Goal: Task Accomplishment & Management: Use online tool/utility

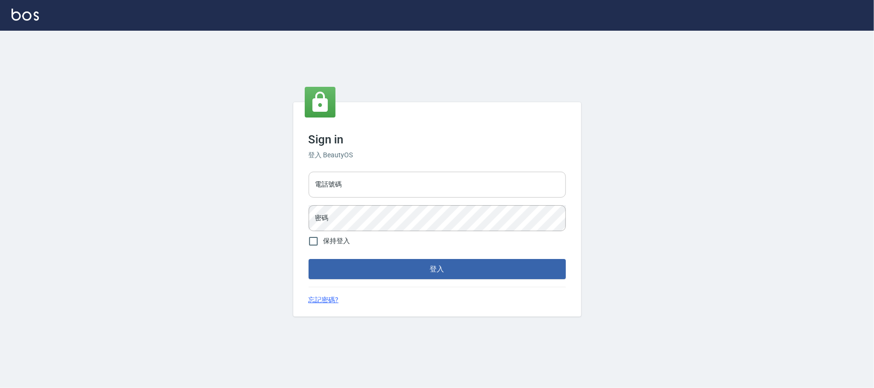
click at [396, 188] on input "電話號碼" at bounding box center [437, 185] width 257 height 26
click at [375, 235] on form "電話號碼 [PHONE_NUMBER] 電話號碼 密碼 密碼 保持登入 登入" at bounding box center [437, 223] width 257 height 111
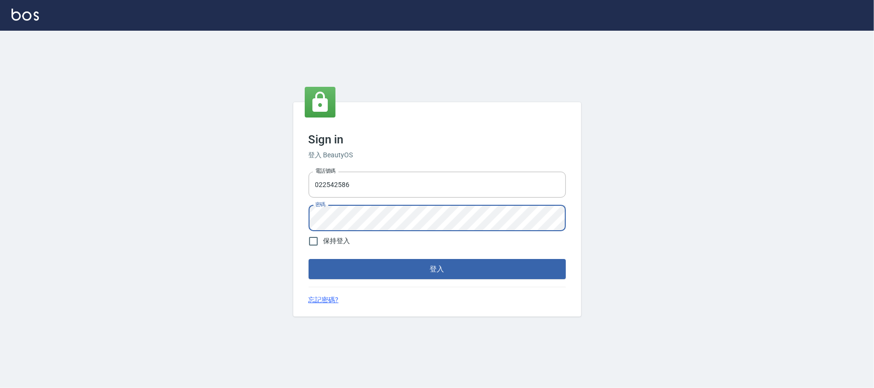
click at [309, 259] on button "登入" at bounding box center [437, 269] width 257 height 20
click at [250, 204] on div "Sign in 登入 BeautyOS 電話號碼 [PHONE_NUMBER] 電話號碼 密碼 密碼 保持登入 登入 忘記密碼?" at bounding box center [437, 210] width 874 height 358
click at [309, 259] on button "登入" at bounding box center [437, 269] width 257 height 20
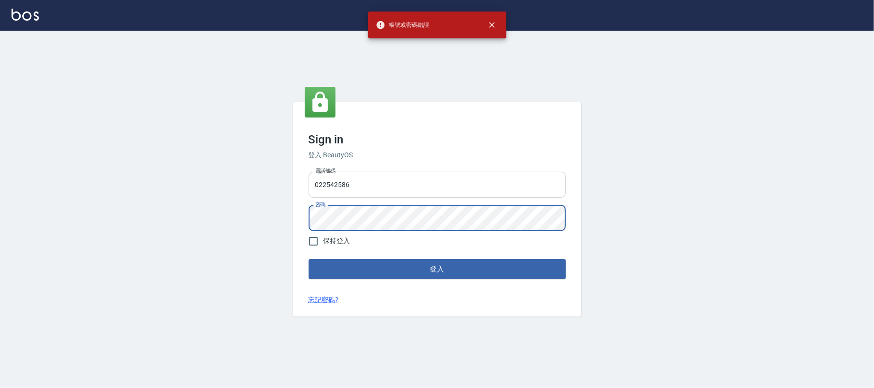
click at [352, 190] on input "022542586" at bounding box center [437, 185] width 257 height 26
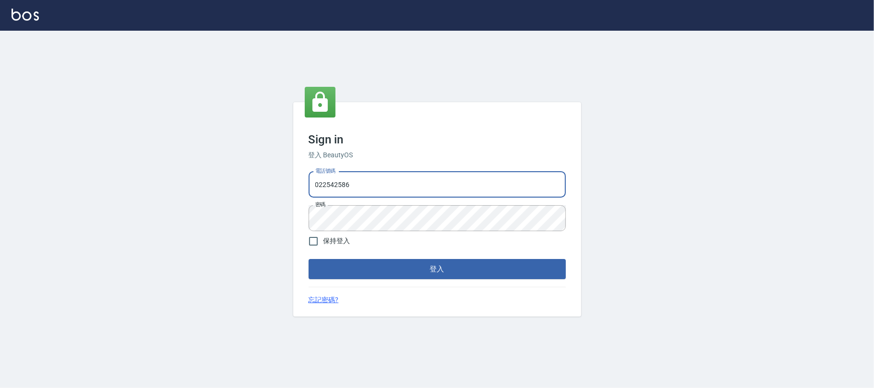
drag, startPoint x: 361, startPoint y: 187, endPoint x: 348, endPoint y: 185, distance: 13.1
click at [348, 185] on input "022542586" at bounding box center [437, 185] width 257 height 26
type input "0225420586"
click at [309, 259] on button "登入" at bounding box center [437, 269] width 257 height 20
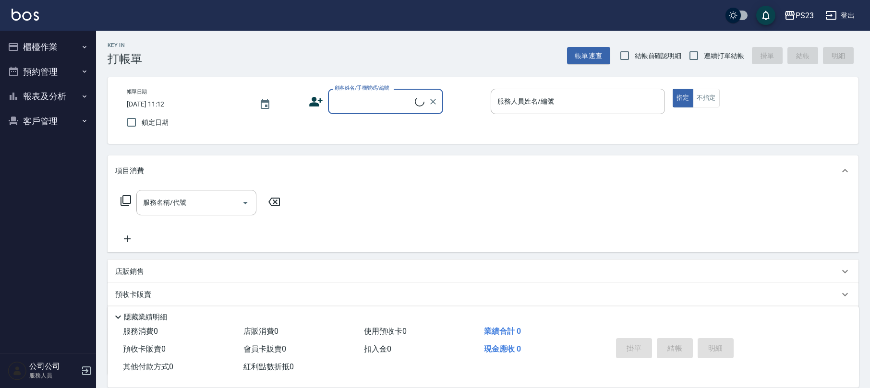
click at [56, 125] on button "客戶管理" at bounding box center [48, 121] width 88 height 25
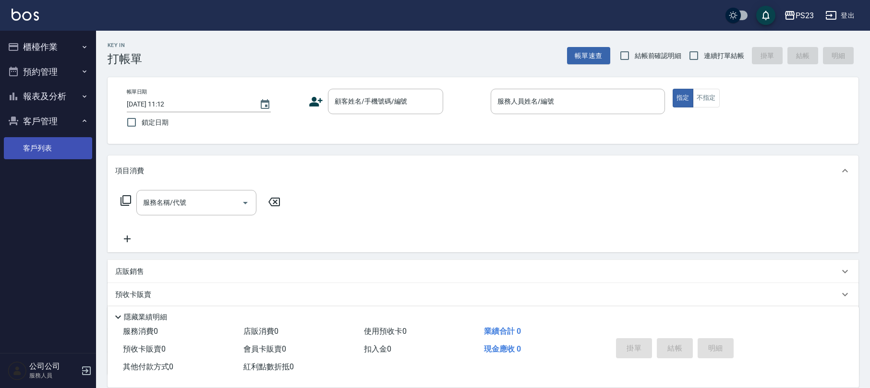
click at [43, 144] on link "客戶列表" at bounding box center [48, 148] width 88 height 22
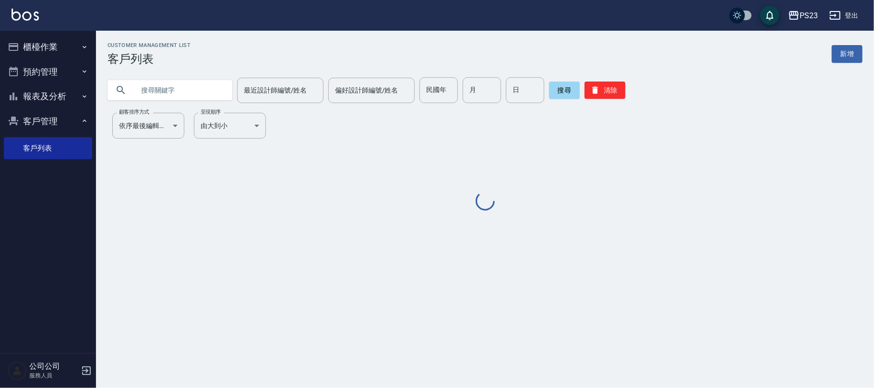
click at [183, 85] on input "text" at bounding box center [179, 90] width 90 height 26
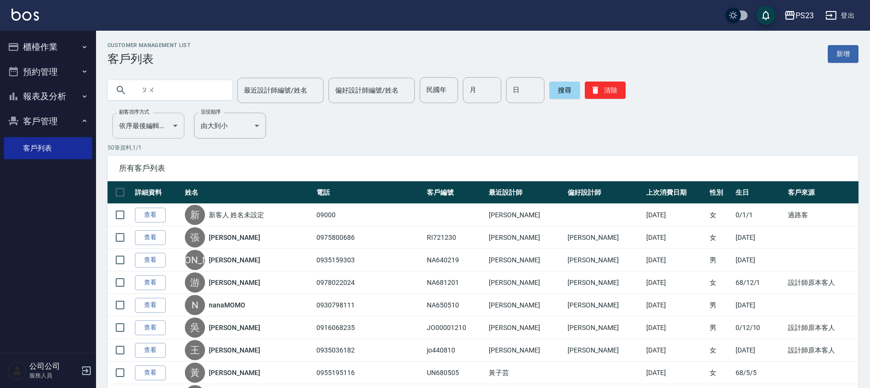
type input "ㄆ"
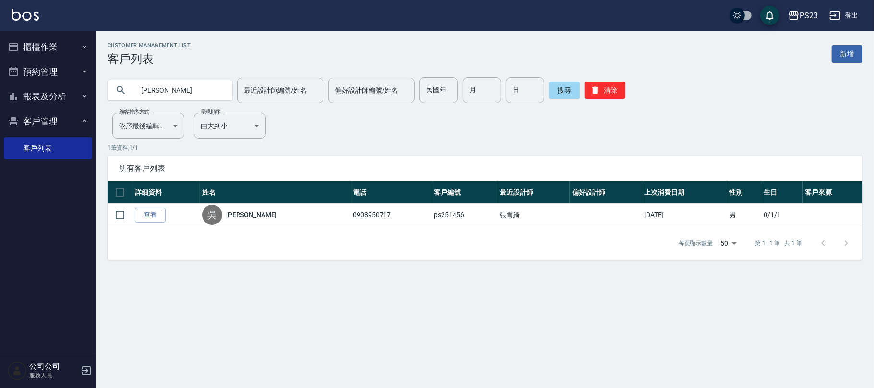
click at [186, 96] on input "[PERSON_NAME]" at bounding box center [179, 90] width 90 height 26
type input "[PERSON_NAME]"
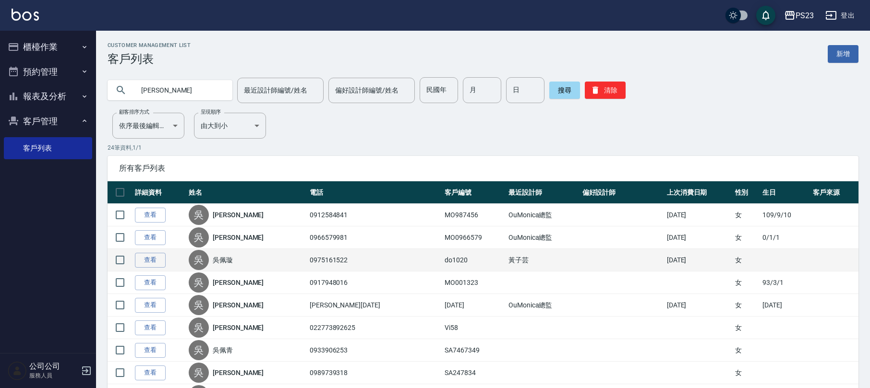
click at [227, 260] on link "吳佩璇" at bounding box center [223, 260] width 20 height 10
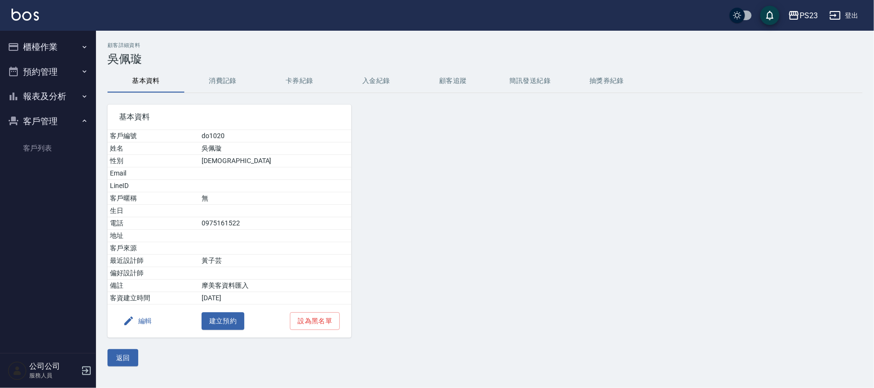
click at [236, 84] on button "消費記錄" at bounding box center [222, 81] width 77 height 23
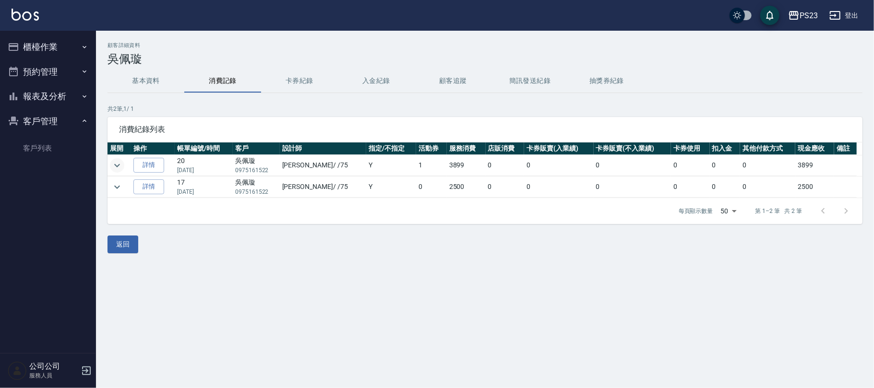
click at [122, 167] on icon "expand row" at bounding box center [117, 166] width 12 height 12
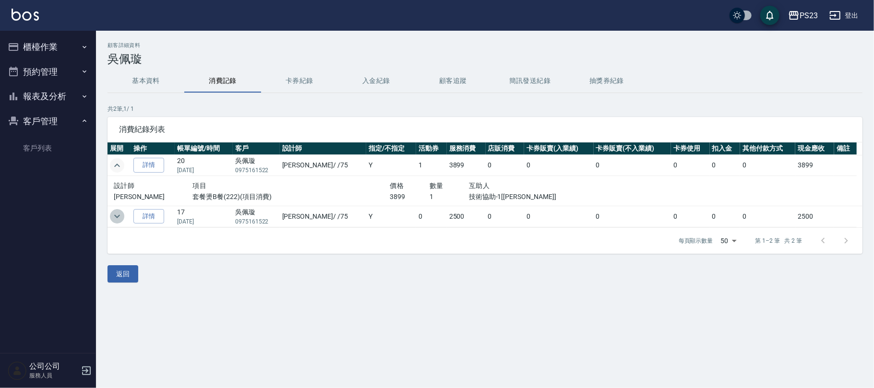
click at [119, 214] on icon "expand row" at bounding box center [117, 217] width 12 height 12
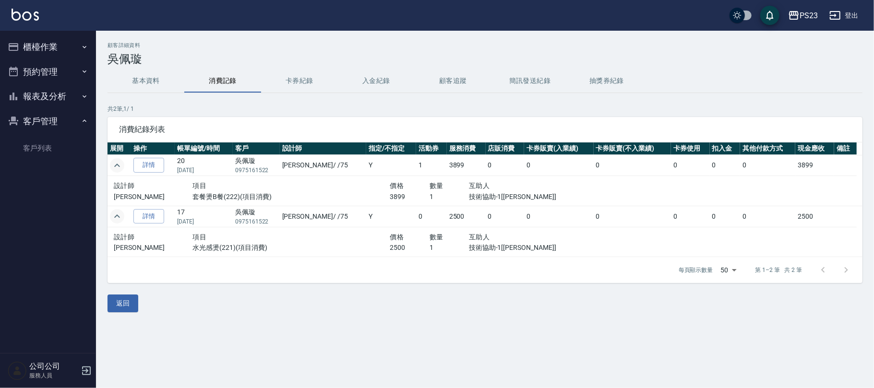
click at [82, 43] on icon "button" at bounding box center [85, 47] width 8 height 8
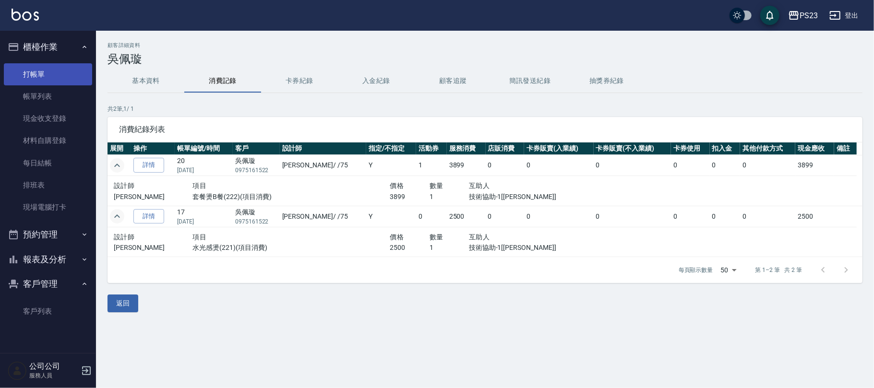
click at [64, 67] on link "打帳單" at bounding box center [48, 74] width 88 height 22
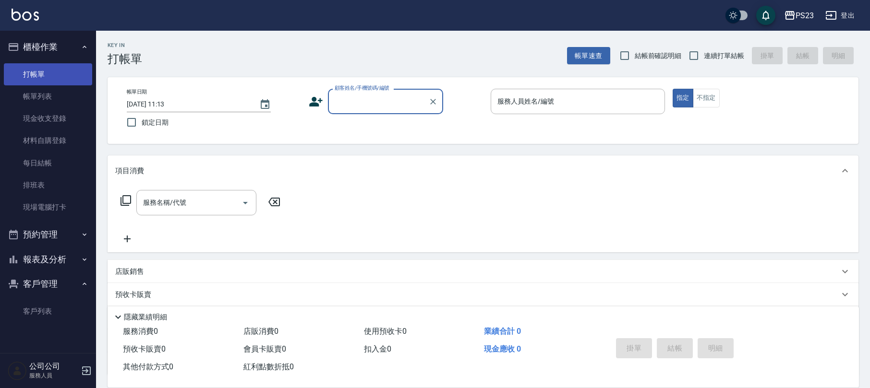
click at [46, 68] on link "打帳單" at bounding box center [48, 74] width 88 height 22
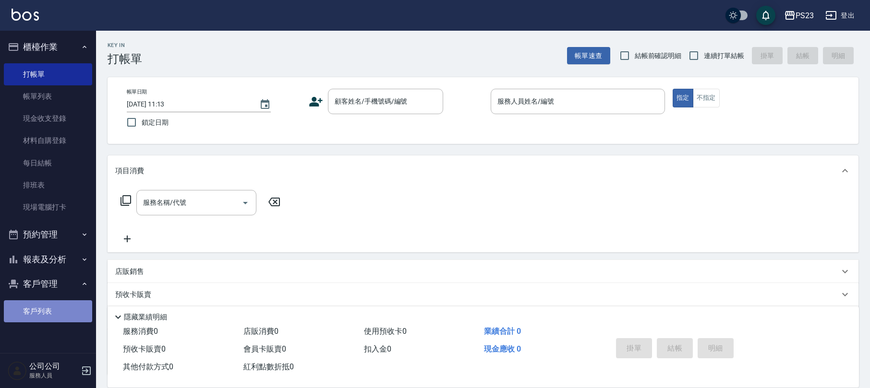
click at [60, 302] on link "客戶列表" at bounding box center [48, 311] width 88 height 22
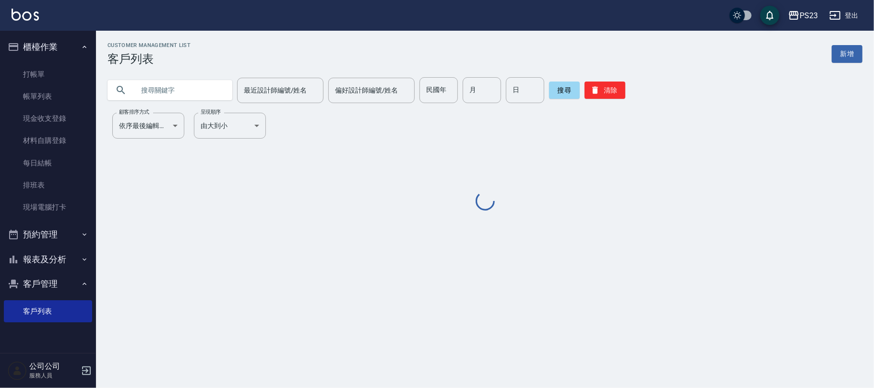
click at [141, 91] on input "text" at bounding box center [179, 90] width 90 height 26
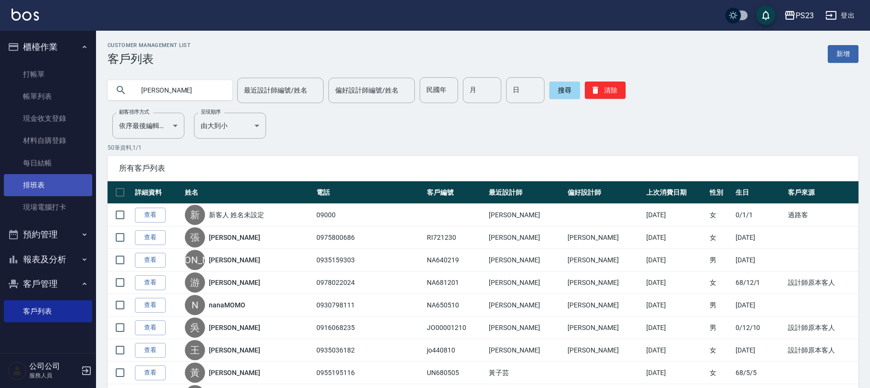
type input "[PERSON_NAME]"
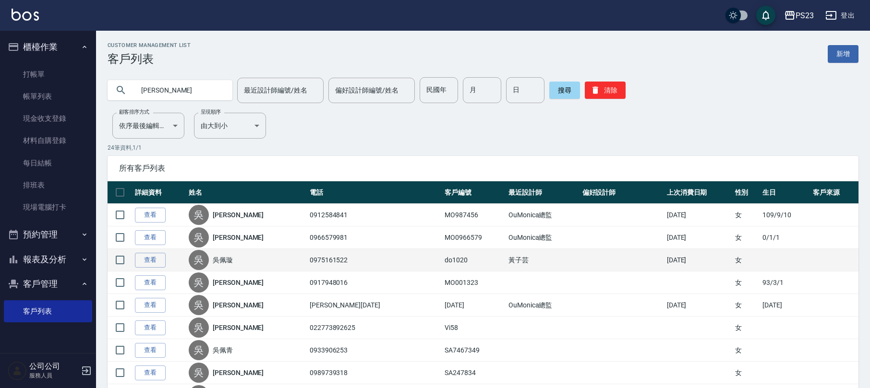
click at [233, 258] on link "吳佩璇" at bounding box center [223, 260] width 20 height 10
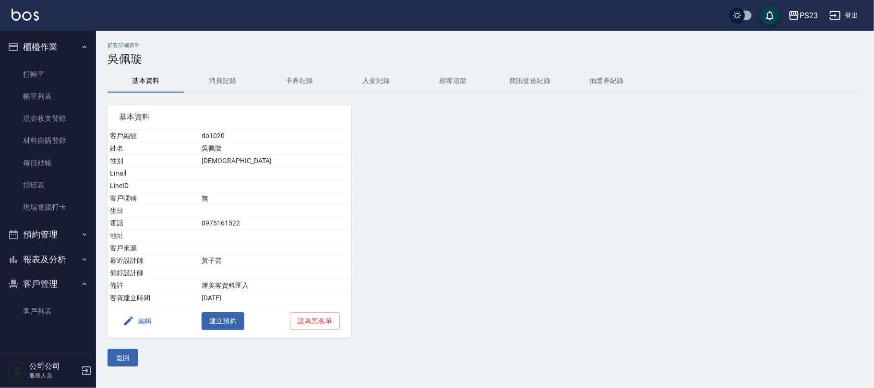
click at [226, 77] on button "消費記錄" at bounding box center [222, 81] width 77 height 23
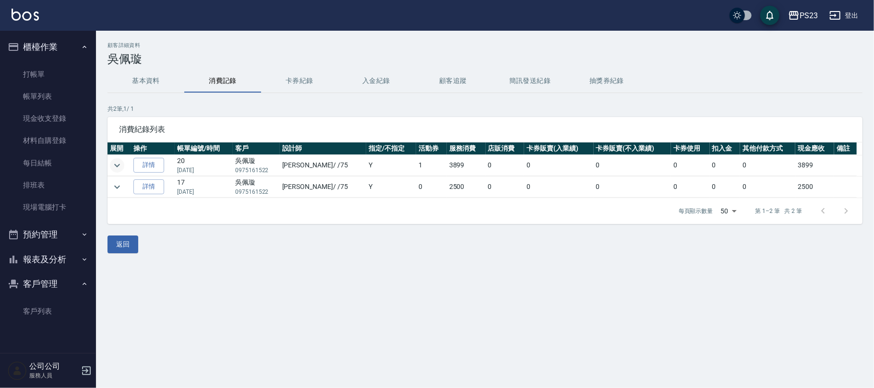
click at [114, 166] on icon "expand row" at bounding box center [117, 166] width 12 height 12
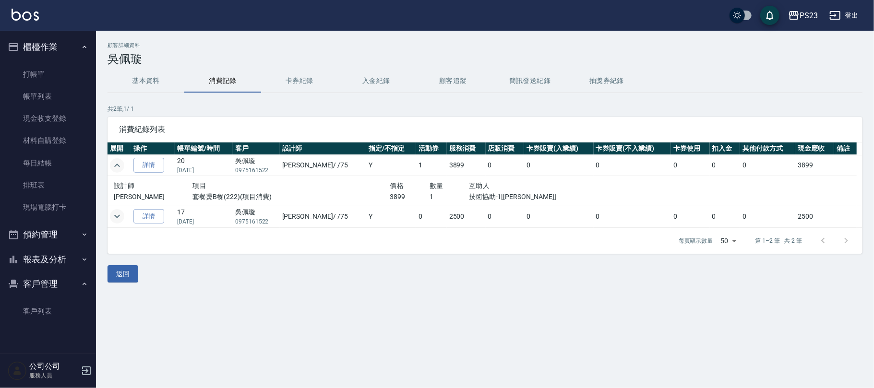
click at [119, 217] on icon "expand row" at bounding box center [117, 217] width 12 height 12
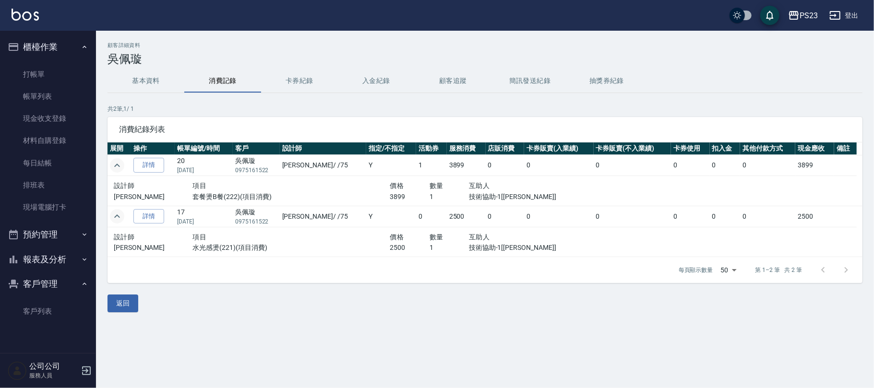
click at [36, 60] on ul "打帳單 帳單列表 現金收支登錄 材料自購登錄 每日結帳 排班表 現場電腦打卡" at bounding box center [48, 141] width 88 height 163
click at [32, 77] on link "打帳單" at bounding box center [48, 74] width 88 height 22
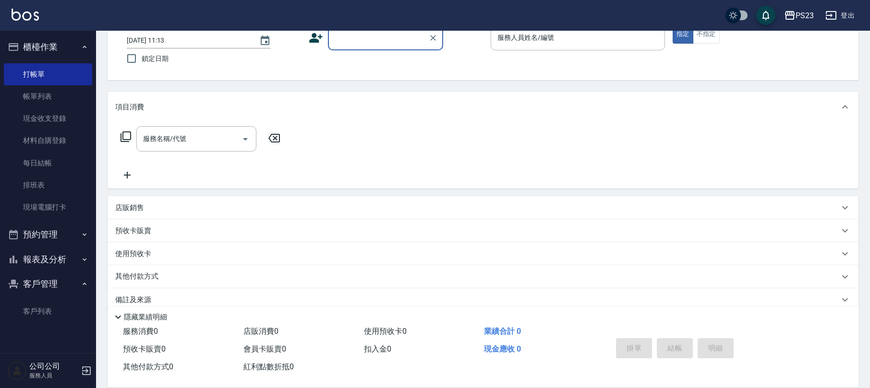
scroll to position [77, 0]
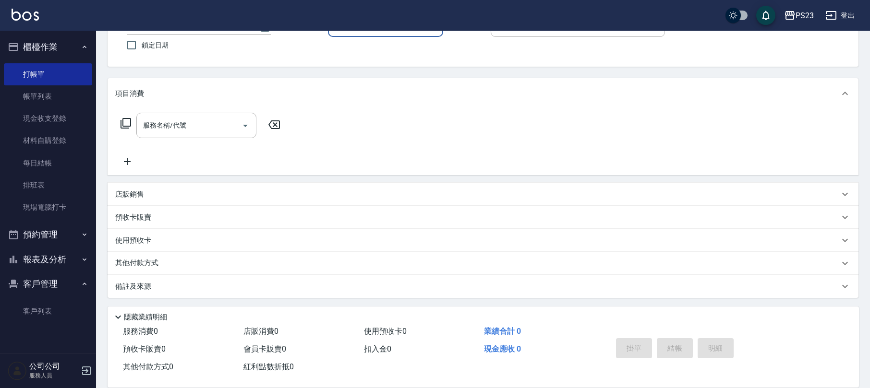
click at [18, 277] on button "客戶管理" at bounding box center [48, 284] width 88 height 25
drag, startPoint x: 55, startPoint y: 251, endPoint x: 56, endPoint y: 256, distance: 5.8
click at [56, 252] on button "報表及分析" at bounding box center [48, 259] width 88 height 25
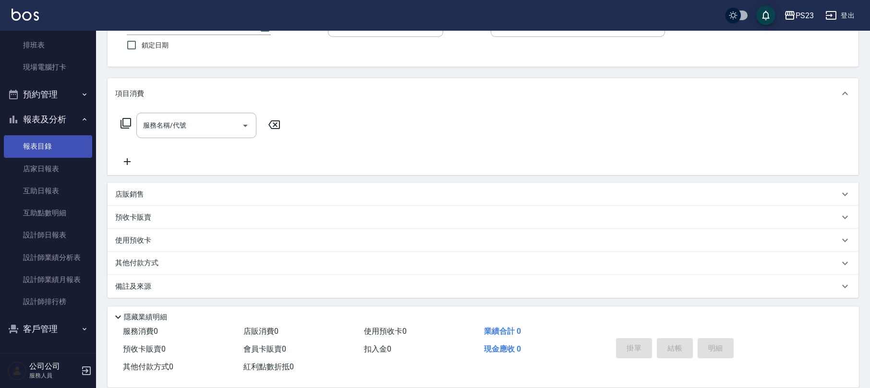
click at [62, 154] on link "報表目錄" at bounding box center [48, 146] width 88 height 22
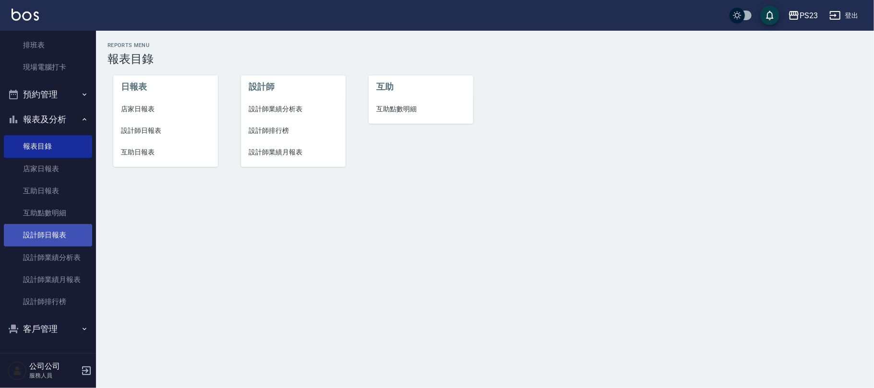
click at [53, 234] on link "設計師日報表" at bounding box center [48, 235] width 88 height 22
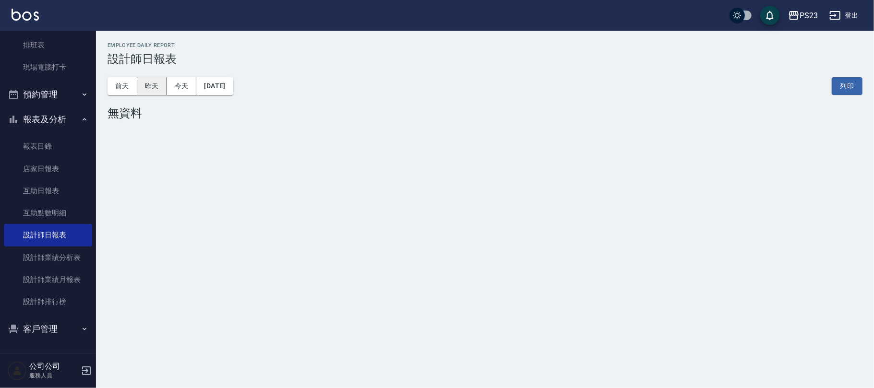
click at [150, 81] on button "昨天" at bounding box center [152, 86] width 30 height 18
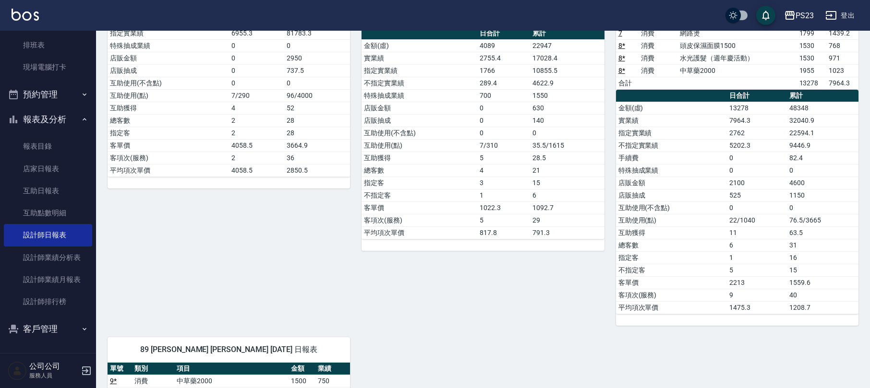
scroll to position [64, 0]
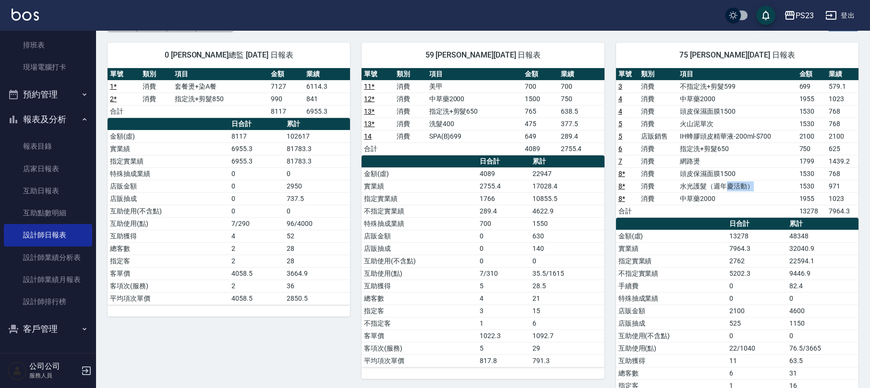
drag, startPoint x: 765, startPoint y: 189, endPoint x: 723, endPoint y: 185, distance: 42.4
click at [723, 185] on td "水光護髮（週年慶活動）" at bounding box center [736, 186] width 119 height 12
click at [685, 190] on td "水光護髮（週年慶活動）" at bounding box center [736, 186] width 119 height 12
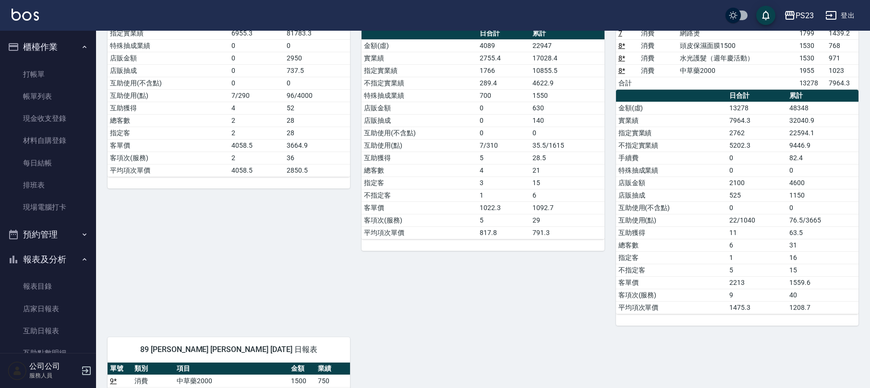
scroll to position [0, 0]
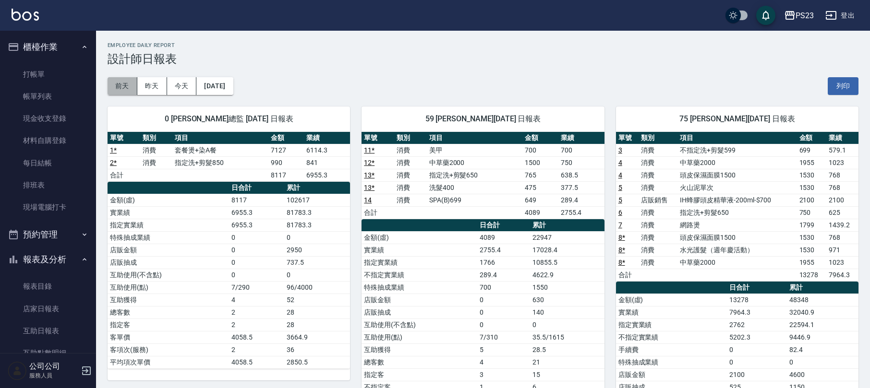
click at [125, 87] on button "前天" at bounding box center [122, 86] width 30 height 18
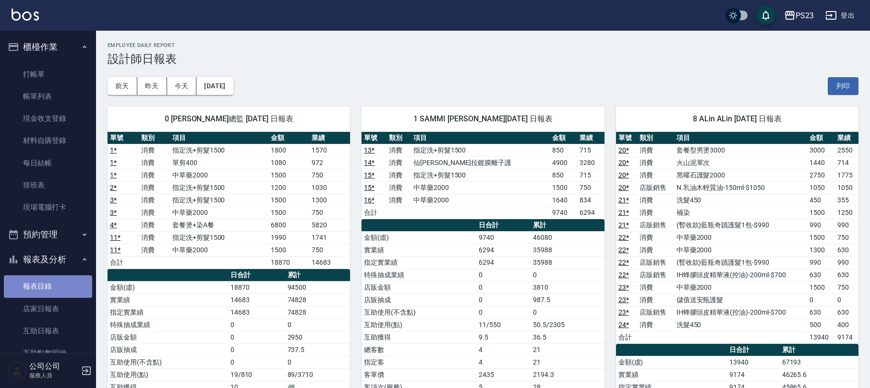
click at [66, 288] on link "報表目錄" at bounding box center [48, 286] width 88 height 22
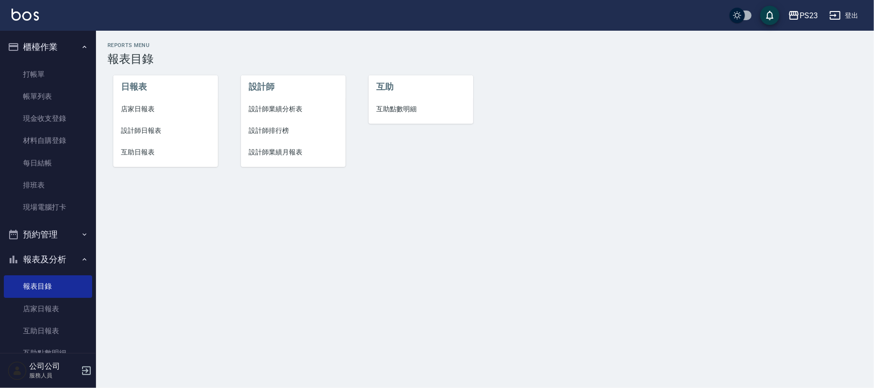
click at [60, 50] on button "櫃檯作業" at bounding box center [48, 47] width 88 height 25
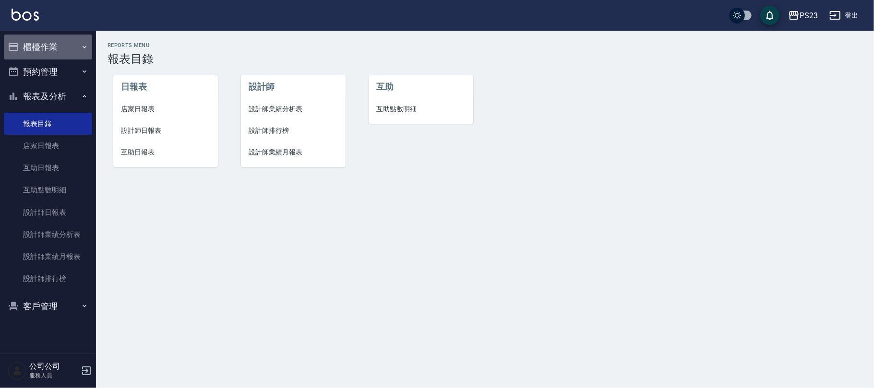
drag, startPoint x: 73, startPoint y: 41, endPoint x: 68, endPoint y: 47, distance: 7.5
click at [73, 41] on button "櫃檯作業" at bounding box center [48, 47] width 88 height 25
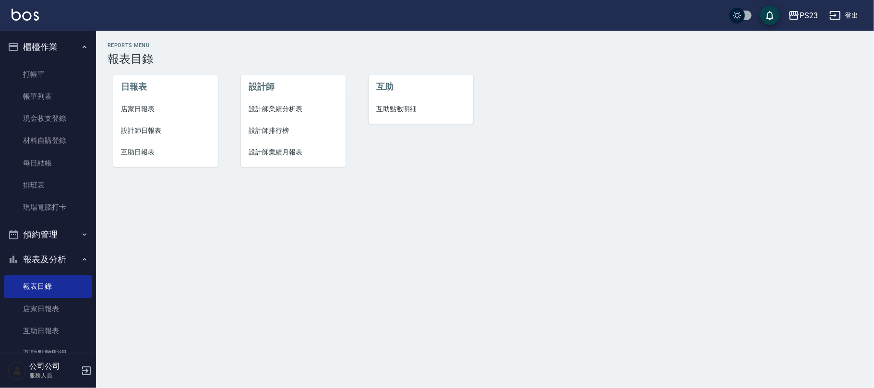
click at [73, 258] on button "報表及分析" at bounding box center [48, 259] width 88 height 25
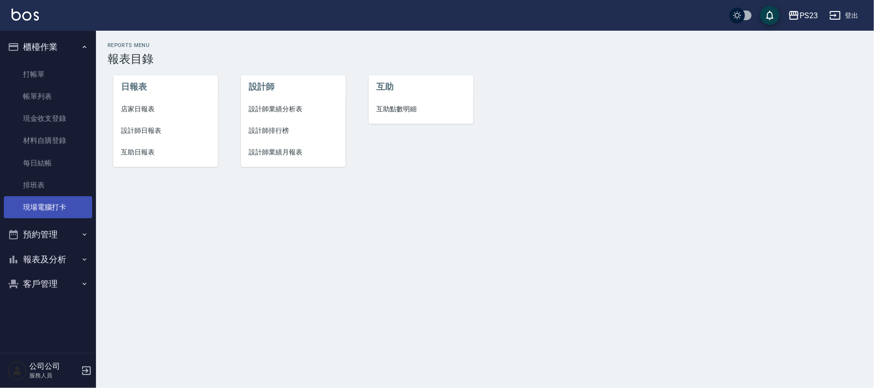
click at [54, 215] on link "現場電腦打卡" at bounding box center [48, 207] width 88 height 22
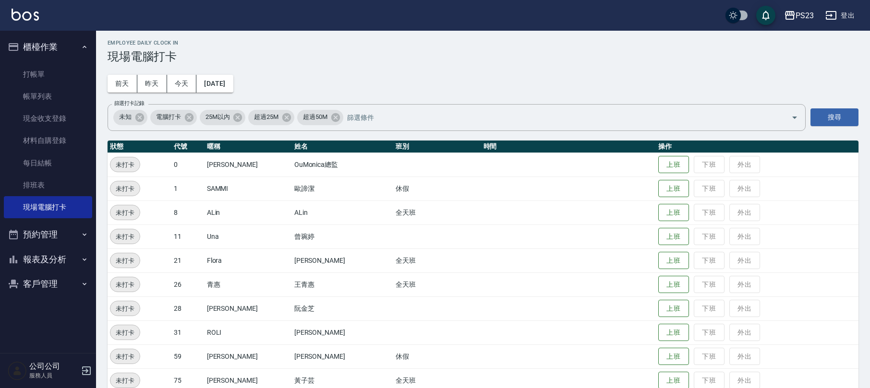
scroll to position [66, 0]
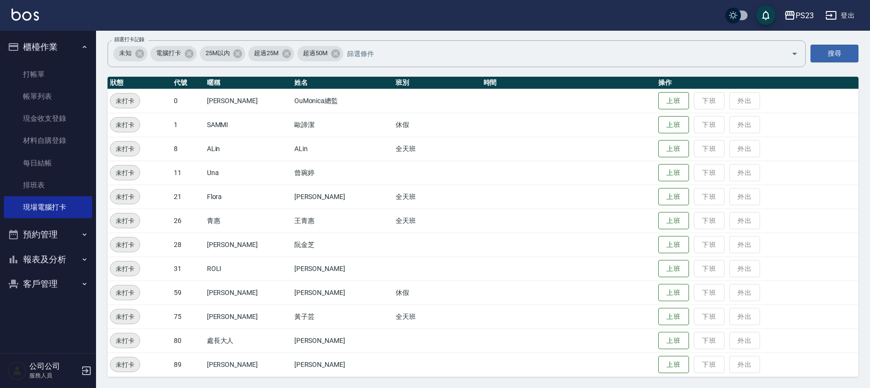
click at [642, 315] on td at bounding box center [568, 317] width 175 height 24
click at [658, 314] on button "上班" at bounding box center [673, 317] width 31 height 17
click at [661, 152] on button "上班" at bounding box center [673, 149] width 31 height 17
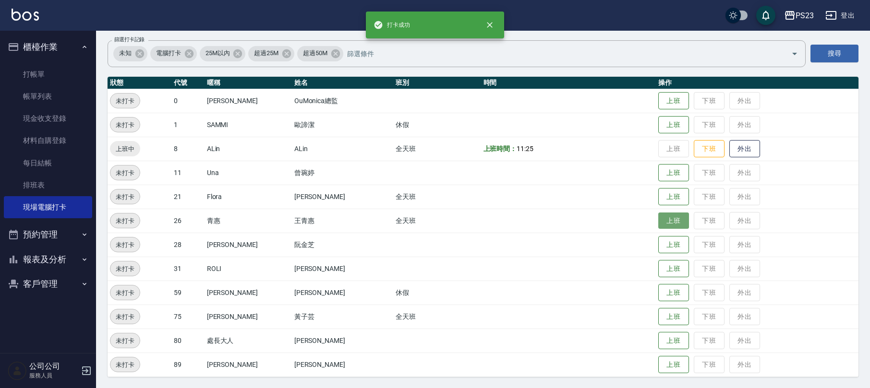
click at [658, 217] on button "上班" at bounding box center [673, 221] width 31 height 17
click at [658, 250] on button "上班" at bounding box center [673, 245] width 31 height 17
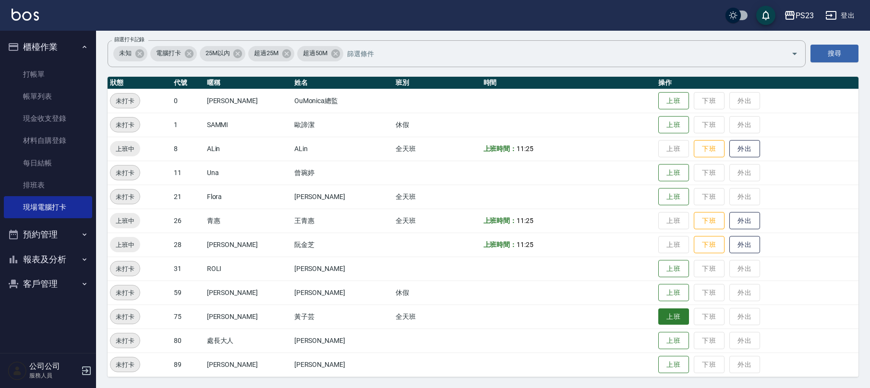
click at [659, 315] on button "上班" at bounding box center [673, 317] width 31 height 17
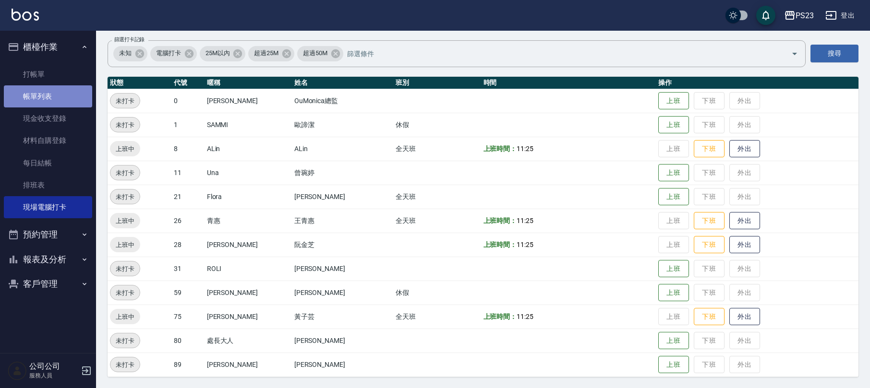
click at [68, 87] on link "帳單列表" at bounding box center [48, 96] width 88 height 22
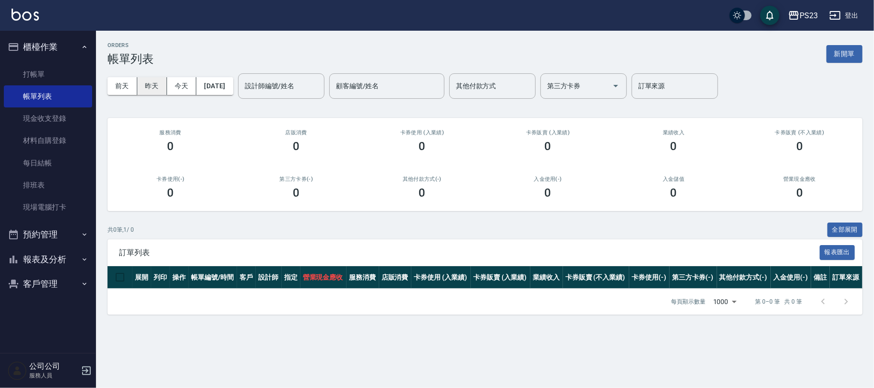
click at [164, 87] on div "[DATE] [DATE] [DATE] [DATE]" at bounding box center [170, 86] width 126 height 18
click at [152, 84] on button "昨天" at bounding box center [152, 86] width 30 height 18
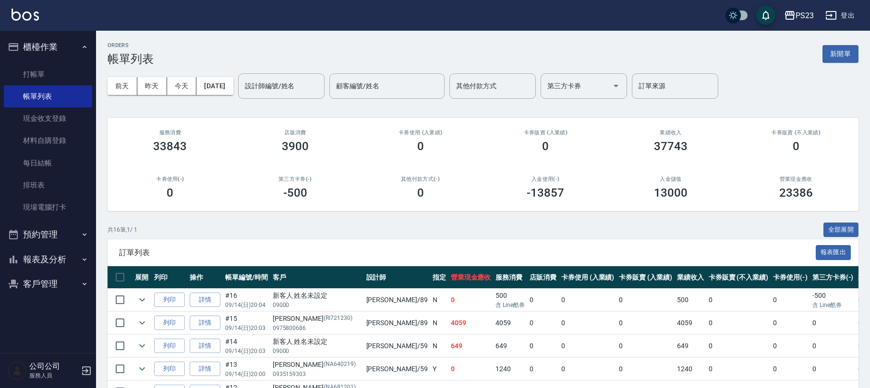
scroll to position [192, 0]
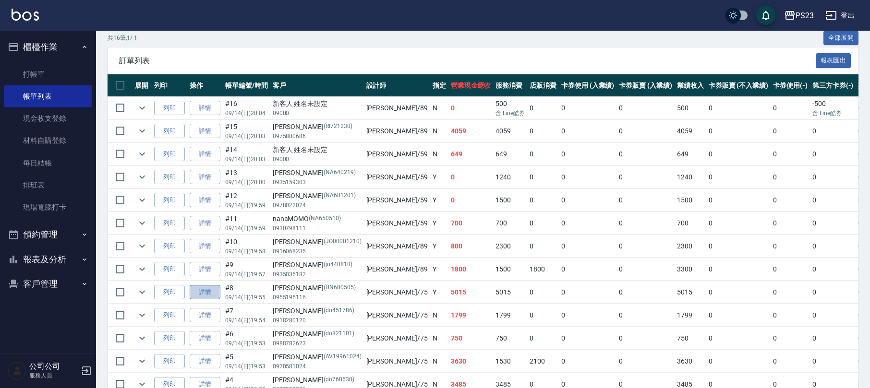
click at [205, 293] on link "詳情" at bounding box center [205, 292] width 31 height 15
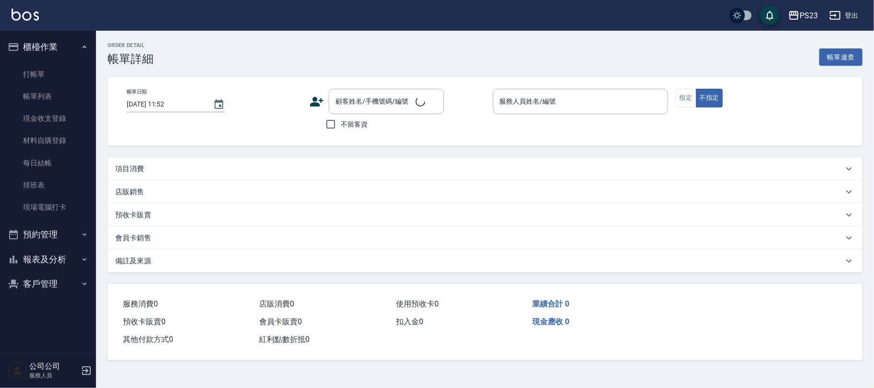
type input "[DATE] 19:55"
type input "Donna-75"
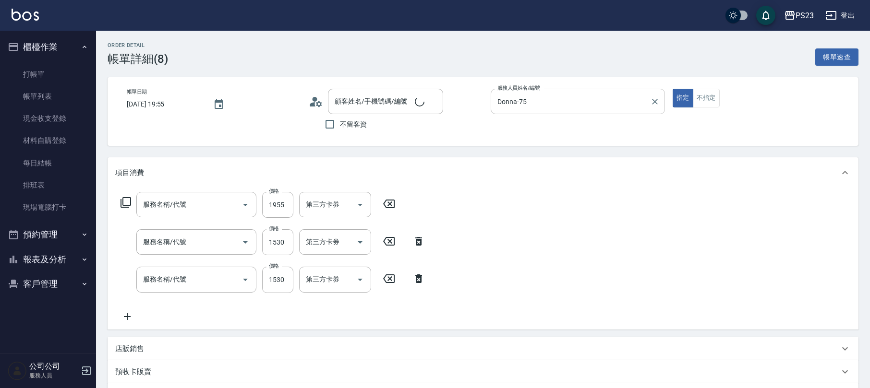
type input "中草藥2000(628)"
type input "水光護髮（週年慶活動）(647)"
type input "頭皮保濕面膜1500(690)"
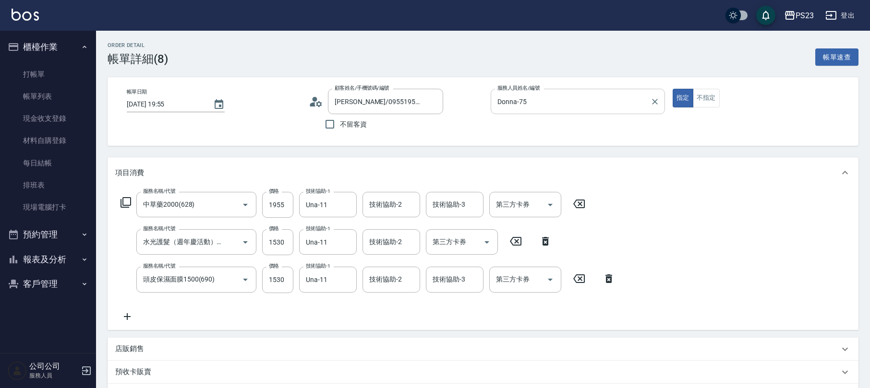
type input "[PERSON_NAME]/0955195116/UN680505"
click at [655, 100] on icon "Clear" at bounding box center [655, 102] width 10 height 10
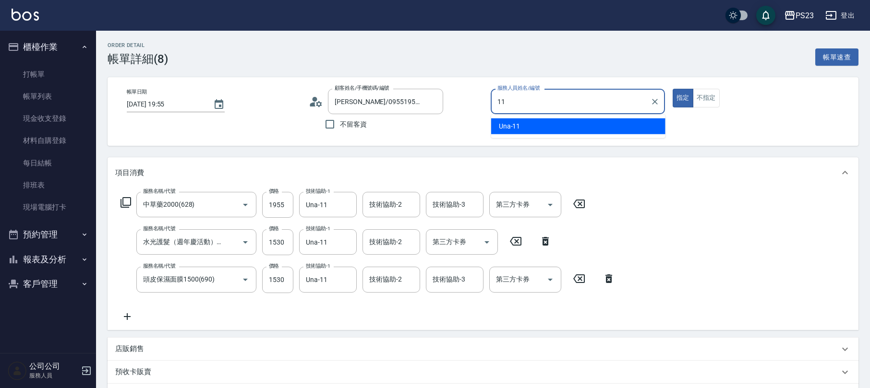
click at [523, 127] on div "Una -11" at bounding box center [578, 127] width 174 height 16
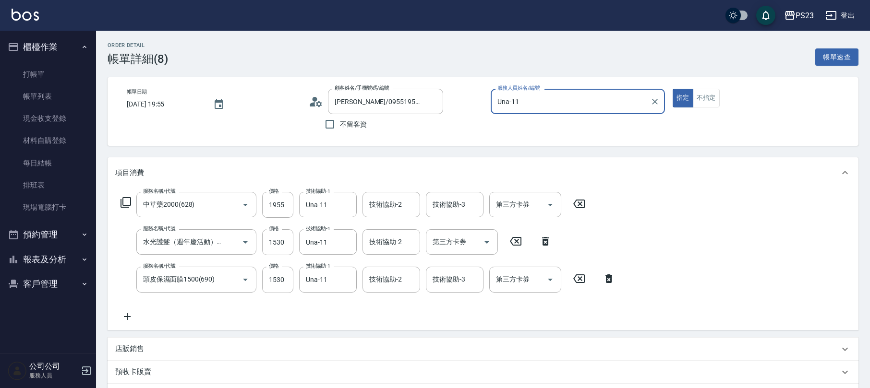
scroll to position [189, 0]
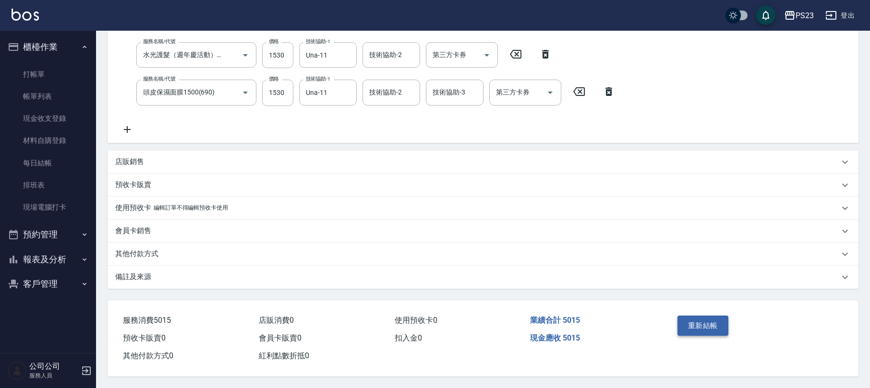
type input "Una-11"
click at [691, 317] on button "重新結帳" at bounding box center [702, 326] width 51 height 20
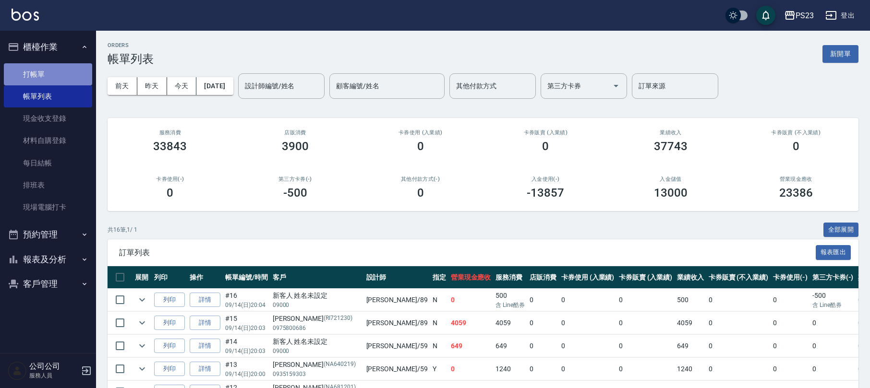
click at [46, 70] on link "打帳單" at bounding box center [48, 74] width 88 height 22
